Goal: Task Accomplishment & Management: Use online tool/utility

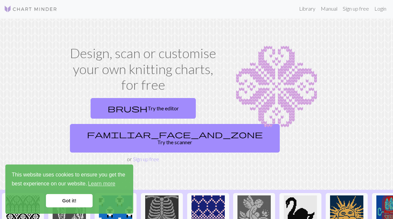
scroll to position [1, 0]
click at [380, 10] on link "Login" at bounding box center [379, 8] width 17 height 13
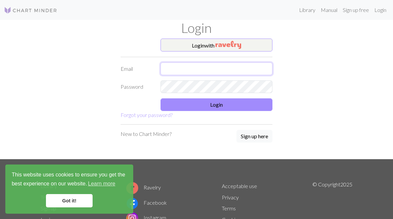
click at [227, 70] on input "text" at bounding box center [216, 69] width 112 height 13
type input "mrss70@hotmail.com"
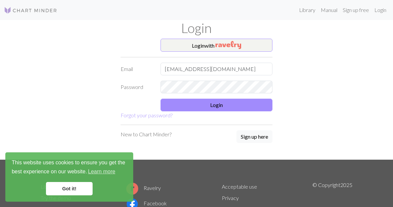
click at [228, 104] on button "Login" at bounding box center [216, 104] width 112 height 13
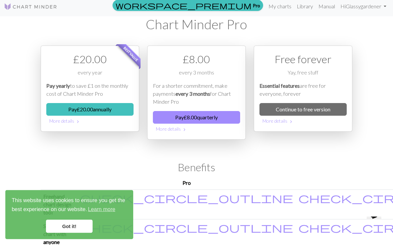
click at [305, 9] on link "Library" at bounding box center [305, 9] width 22 height 13
click at [303, 7] on link "Library" at bounding box center [305, 9] width 22 height 13
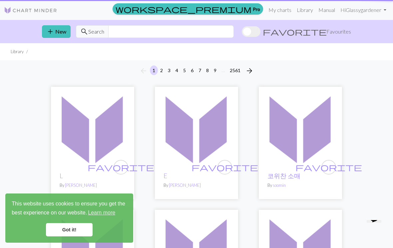
click at [285, 13] on link "My charts" at bounding box center [279, 9] width 28 height 13
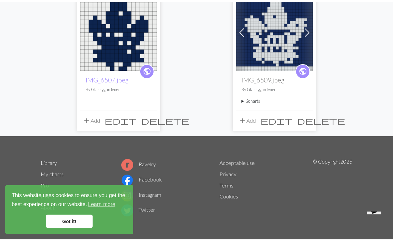
scroll to position [66, 0]
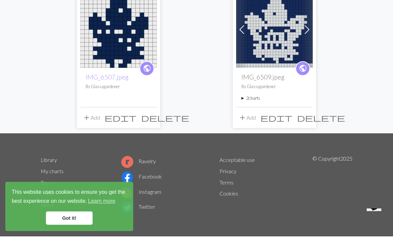
click at [69, 219] on link "Got it!" at bounding box center [69, 229] width 47 height 13
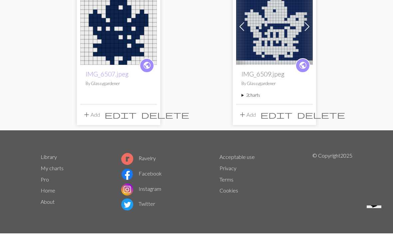
click at [48, 202] on link "Home" at bounding box center [48, 205] width 15 height 6
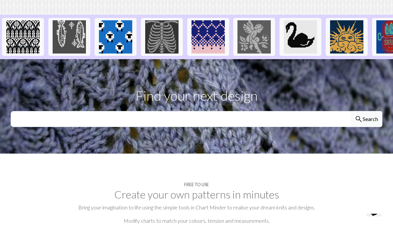
scroll to position [136, 0]
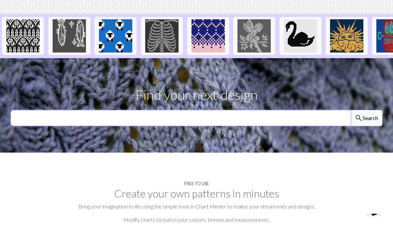
click at [34, 120] on input "text" at bounding box center [181, 124] width 340 height 16
type input "Toronto maple leaf"
click at [366, 118] on button "search Search" at bounding box center [366, 124] width 32 height 16
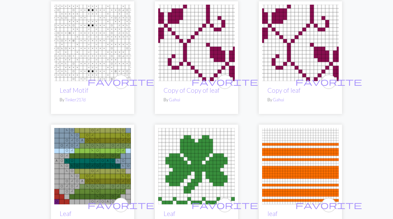
scroll to position [612, 0]
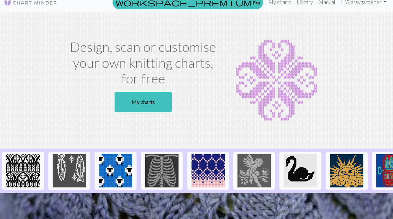
scroll to position [8, 0]
click at [119, 103] on link "My charts" at bounding box center [142, 102] width 57 height 21
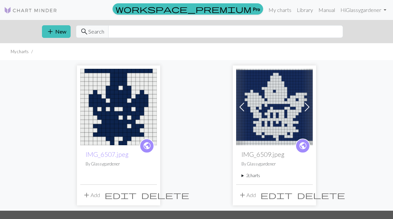
click at [54, 34] on span "add" at bounding box center [50, 31] width 8 height 9
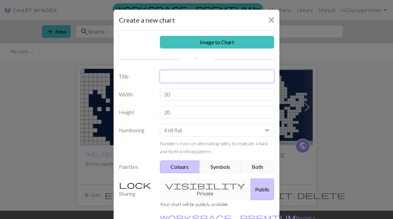
click at [205, 77] on input "text" at bounding box center [217, 76] width 114 height 13
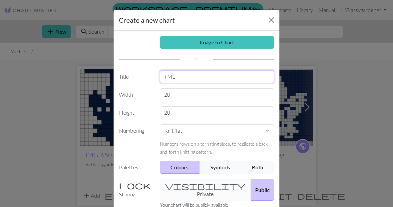
type input "TML"
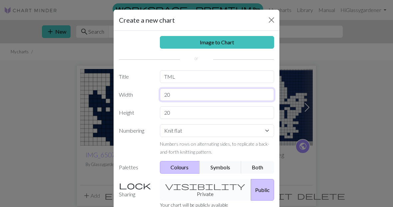
click at [207, 99] on input "20" at bounding box center [217, 94] width 114 height 13
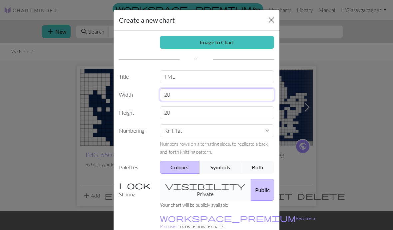
type input "2"
type input "61"
click at [194, 112] on input "20" at bounding box center [217, 112] width 114 height 13
type input "2"
type input "80"
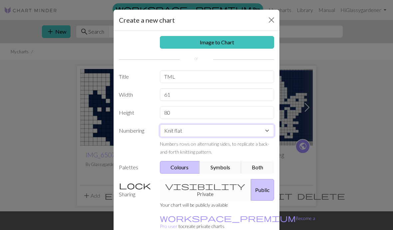
click at [270, 133] on select "Knit flat Knit in the round Lace knitting Cross stitch" at bounding box center [217, 130] width 114 height 13
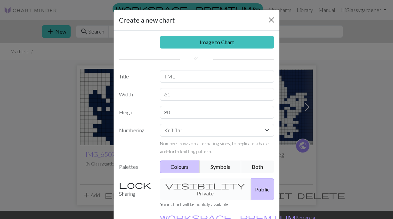
click at [186, 169] on button "Colours" at bounding box center [180, 167] width 40 height 13
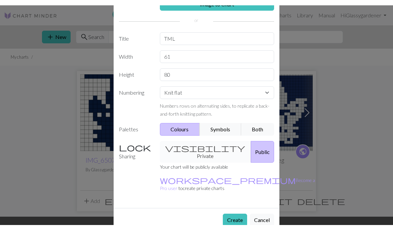
scroll to position [43, 0]
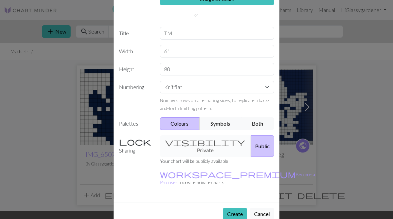
click at [198, 143] on div "visibility Private Public" at bounding box center [217, 146] width 122 height 22
click at [237, 208] on button "Create" at bounding box center [235, 214] width 24 height 13
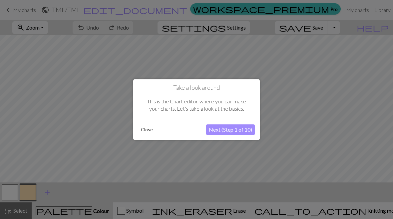
click at [243, 129] on button "Next (Step 1 of 10)" at bounding box center [230, 129] width 49 height 11
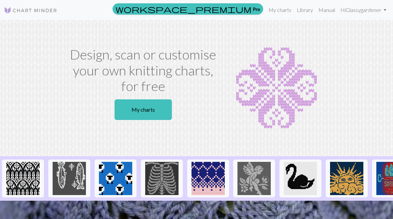
click at [134, 108] on link "My charts" at bounding box center [142, 109] width 57 height 21
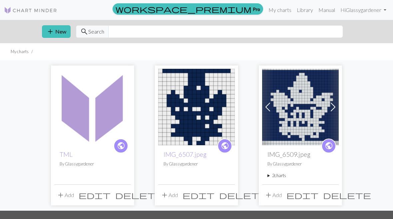
click at [55, 34] on button "add New" at bounding box center [56, 31] width 29 height 13
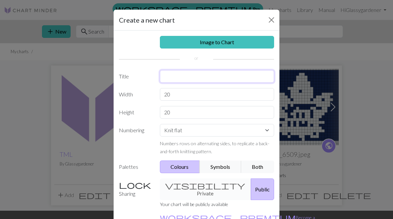
click at [213, 75] on input "text" at bounding box center [217, 76] width 114 height 13
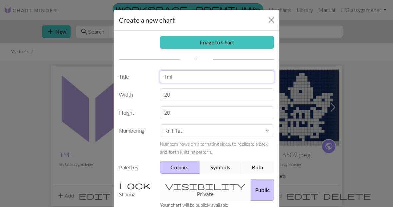
type input "Tml"
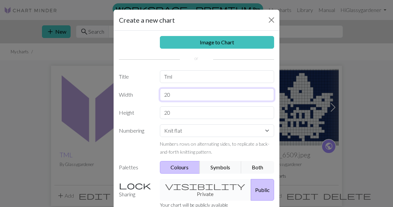
click at [195, 97] on input "20" at bounding box center [217, 94] width 114 height 13
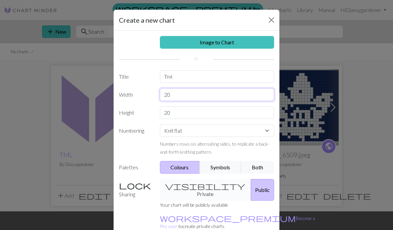
type input "2"
type input "61"
click at [192, 114] on input "20" at bounding box center [217, 112] width 114 height 13
type input "2"
type input "1"
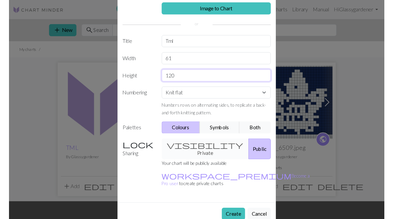
scroll to position [33, 0]
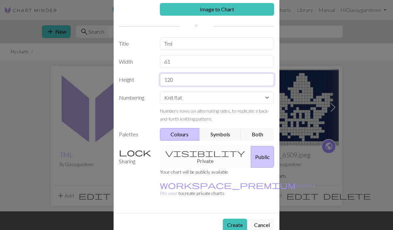
type input "120"
click at [232, 218] on button "Create" at bounding box center [235, 224] width 24 height 13
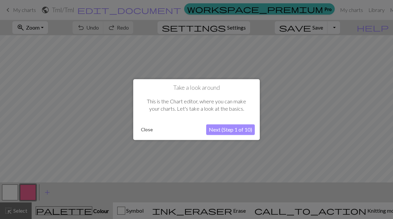
click at [216, 131] on button "Next (Step 1 of 10)" at bounding box center [230, 129] width 49 height 11
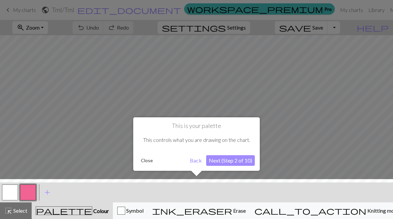
click at [76, 209] on div at bounding box center [196, 200] width 399 height 43
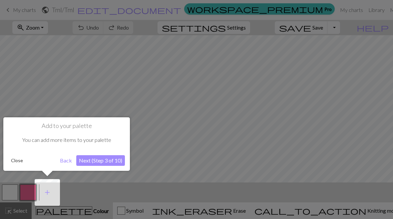
click at [48, 195] on span "add" at bounding box center [47, 192] width 8 height 9
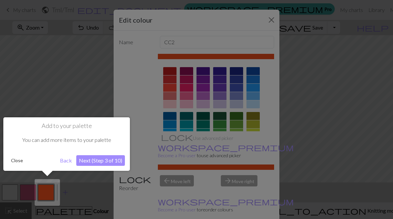
click at [27, 192] on div at bounding box center [196, 109] width 393 height 219
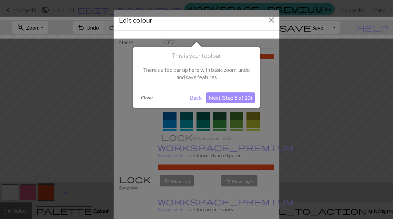
click at [127, 211] on div at bounding box center [196, 109] width 393 height 219
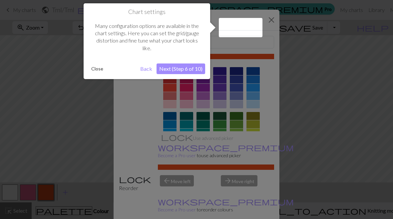
click at [127, 214] on div at bounding box center [196, 109] width 393 height 219
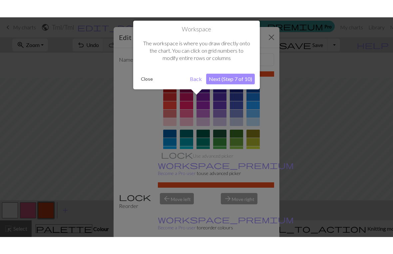
scroll to position [25, 0]
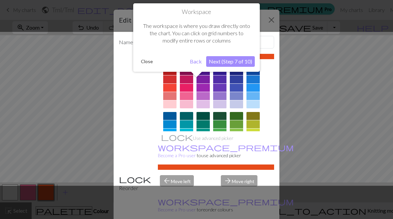
click at [132, 213] on div at bounding box center [196, 109] width 393 height 219
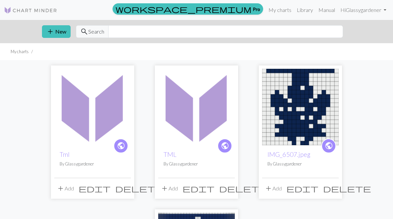
click at [306, 12] on link "Library" at bounding box center [305, 9] width 22 height 13
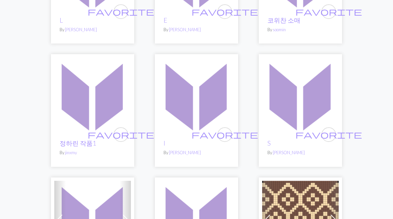
scroll to position [137, 0]
